Goal: Information Seeking & Learning: Learn about a topic

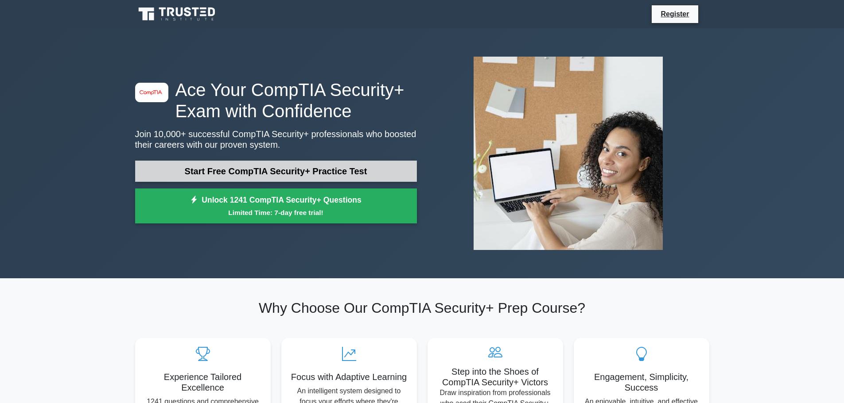
click at [289, 171] on link "Start Free CompTIA Security+ Practice Test" at bounding box center [276, 171] width 282 height 21
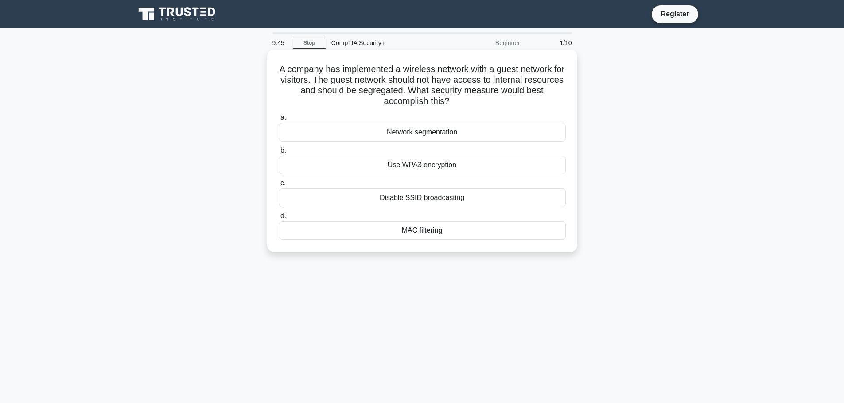
click at [412, 133] on div "Network segmentation" at bounding box center [422, 132] width 287 height 19
click at [279, 121] on input "a. Network segmentation" at bounding box center [279, 118] width 0 height 6
click at [444, 230] on div "Data tokenization" at bounding box center [422, 230] width 287 height 19
click at [279, 219] on input "d. Data tokenization" at bounding box center [279, 216] width 0 height 6
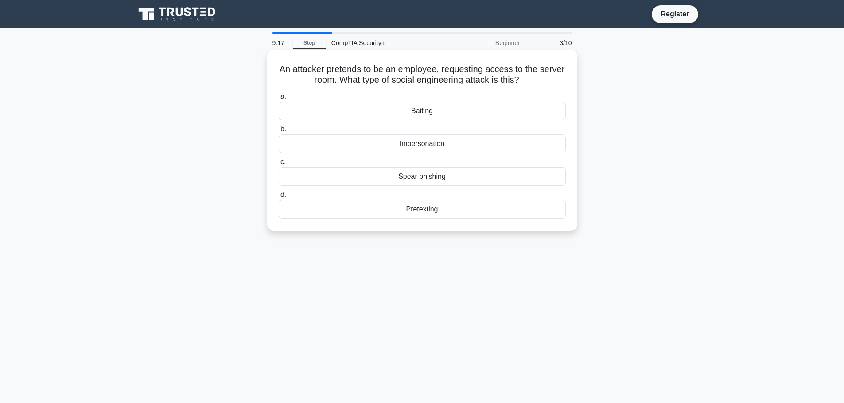
click at [448, 146] on div "Impersonation" at bounding box center [422, 144] width 287 height 19
click at [279, 132] on input "b. Impersonation" at bounding box center [279, 130] width 0 height 6
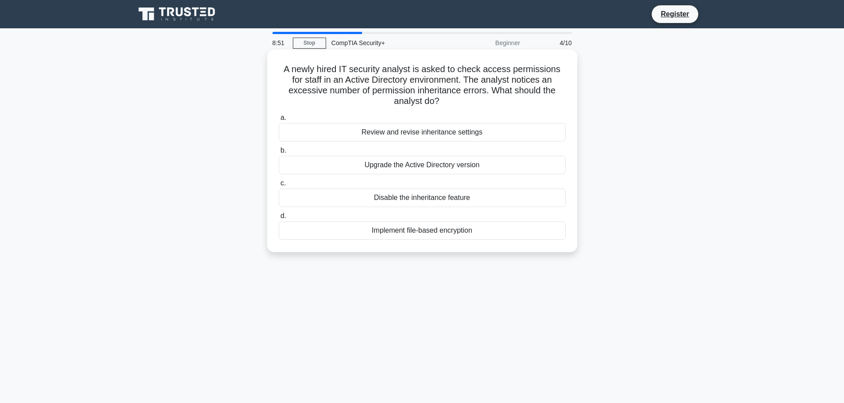
click at [429, 134] on div "Review and revise inheritance settings" at bounding box center [422, 132] width 287 height 19
click at [279, 121] on input "a. Review and revise inheritance settings" at bounding box center [279, 118] width 0 height 6
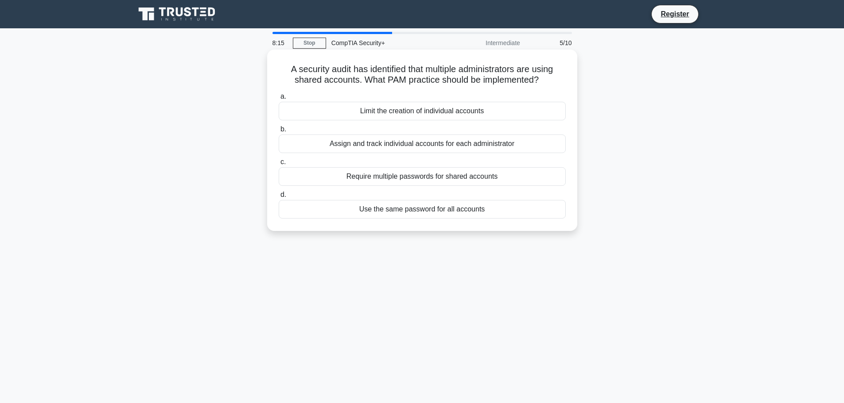
click at [491, 147] on div "Assign and track individual accounts for each administrator" at bounding box center [422, 144] width 287 height 19
click at [279, 132] on input "b. Assign and track individual accounts for each administrator" at bounding box center [279, 130] width 0 height 6
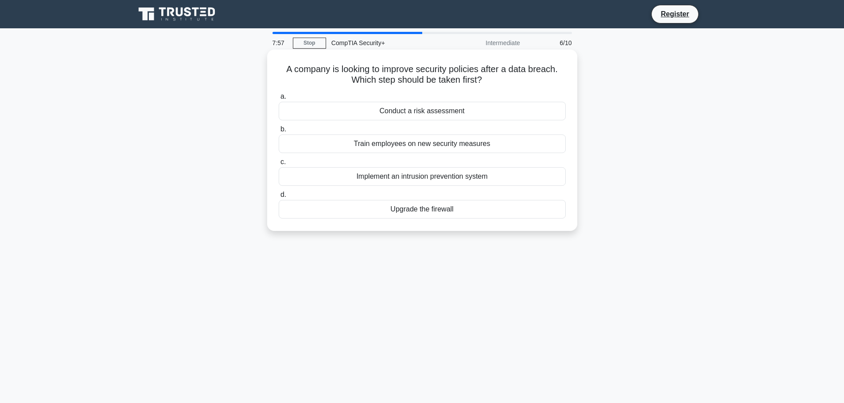
click at [443, 109] on div "Conduct a risk assessment" at bounding box center [422, 111] width 287 height 19
click at [279, 100] on input "a. Conduct a risk assessment" at bounding box center [279, 97] width 0 height 6
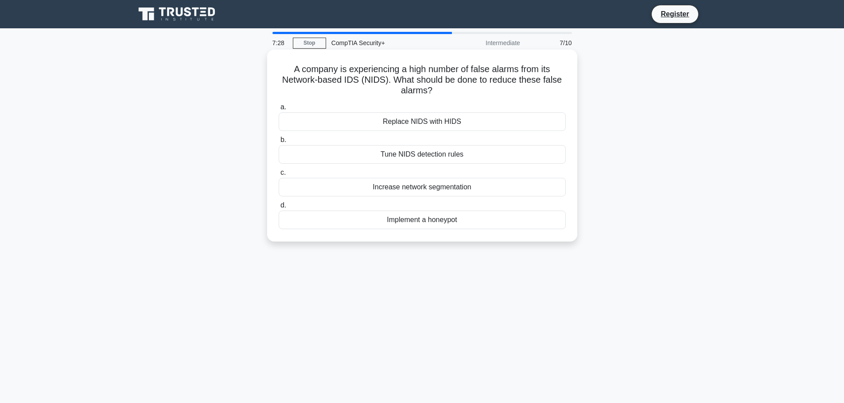
click at [488, 116] on div "Replace NIDS with HIDS" at bounding box center [422, 121] width 287 height 19
click at [279, 110] on input "a. Replace NIDS with HIDS" at bounding box center [279, 108] width 0 height 6
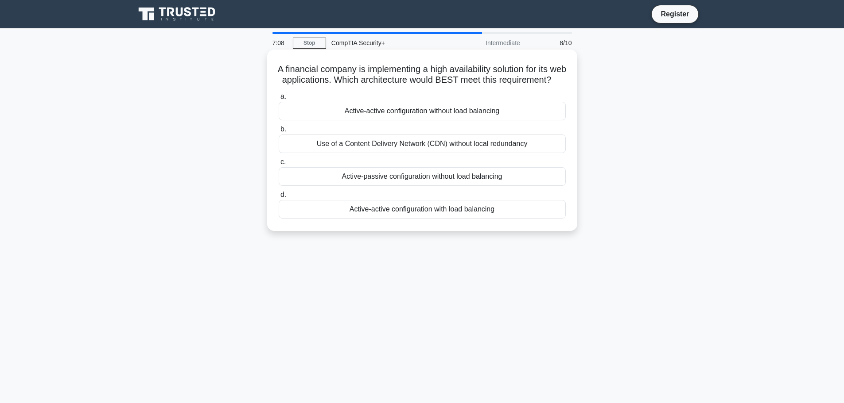
click at [472, 219] on div "Active-active configuration with load balancing" at bounding box center [422, 209] width 287 height 19
click at [279, 198] on input "d. Active-active configuration with load balancing" at bounding box center [279, 195] width 0 height 6
click at [480, 217] on div "Move all suspicious emails to spam folder" at bounding box center [422, 209] width 287 height 19
click at [279, 198] on input "d. Move all suspicious emails to spam folder" at bounding box center [279, 195] width 0 height 6
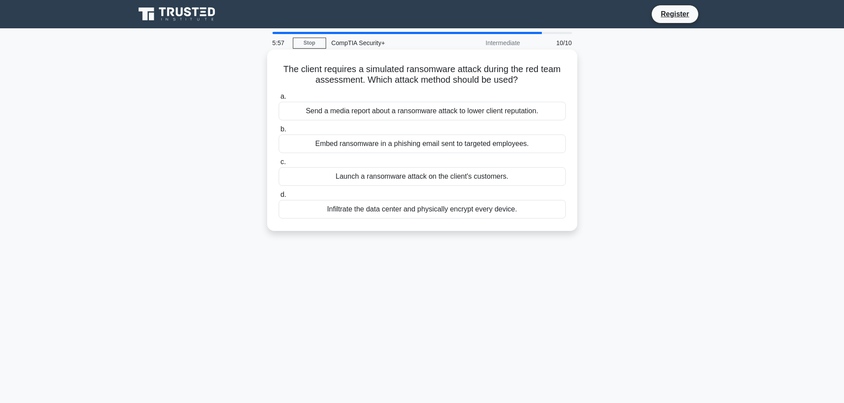
click at [364, 143] on div "Embed ransomware in a phishing email sent to targeted employees." at bounding box center [422, 144] width 287 height 19
click at [279, 132] on input "b. Embed ransomware in a phishing email sent to targeted employees." at bounding box center [279, 130] width 0 height 6
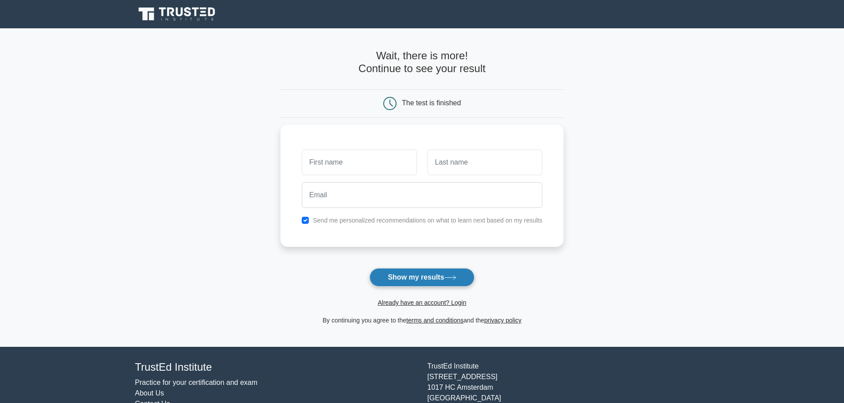
click at [465, 279] on button "Show my results" at bounding box center [421, 277] width 105 height 19
click at [380, 163] on input "text" at bounding box center [359, 160] width 115 height 26
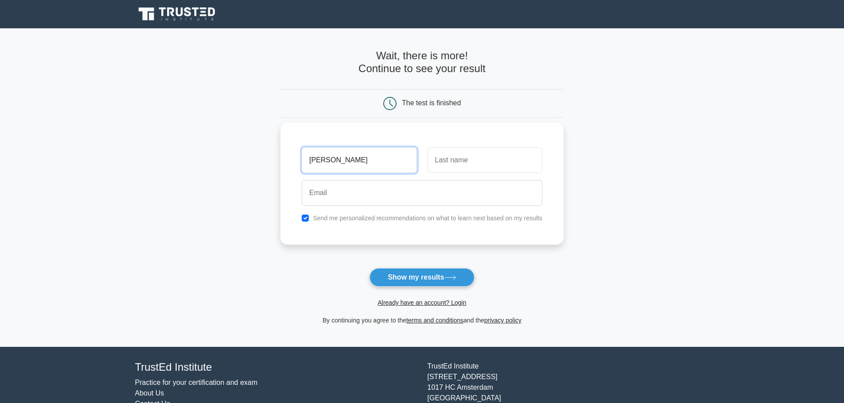
type input "joe"
type input "schome"
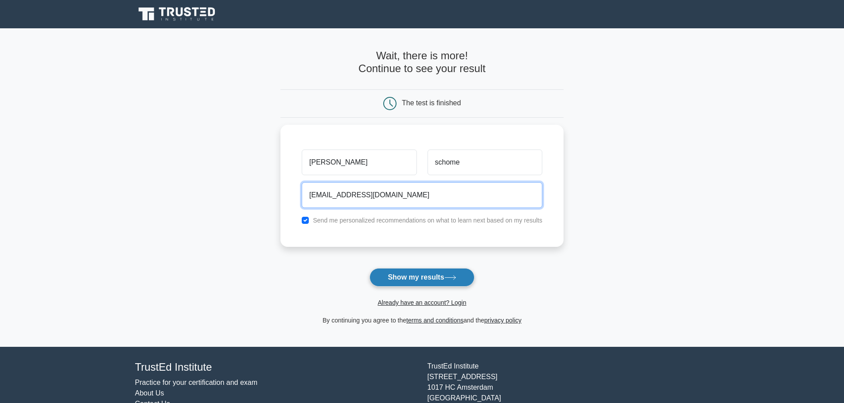
type input "schomeJoe@gmail.com"
click at [428, 283] on button "Show my results" at bounding box center [421, 277] width 105 height 19
